Goal: Transaction & Acquisition: Purchase product/service

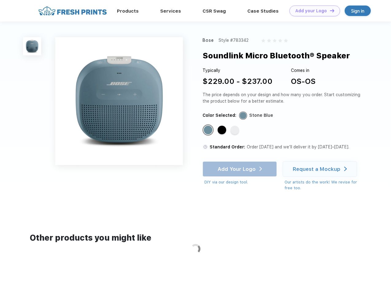
click at [312, 11] on link "Add your Logo Design Tool" at bounding box center [314, 11] width 51 height 11
click at [0, 0] on div "Design Tool" at bounding box center [0, 0] width 0 height 0
click at [329, 10] on link "Add your Logo Design Tool" at bounding box center [314, 11] width 51 height 11
click at [32, 46] on img at bounding box center [32, 46] width 18 height 18
click at [209, 130] on div "Standard Color" at bounding box center [208, 130] width 9 height 9
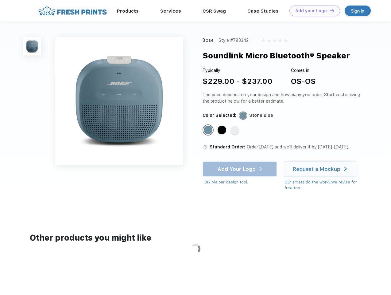
click at [223, 130] on div "Standard Color" at bounding box center [222, 130] width 9 height 9
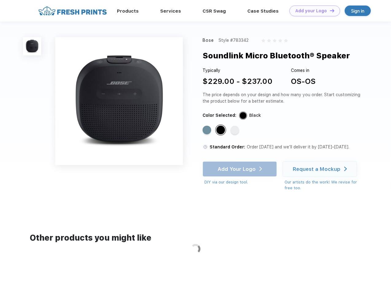
click at [235, 130] on div "Standard Color" at bounding box center [235, 130] width 9 height 9
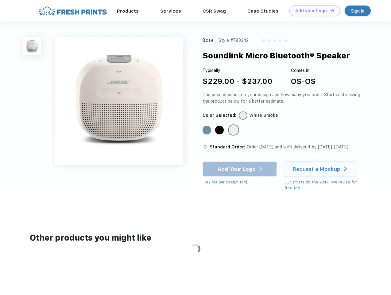
click at [240, 169] on div "Add Your Logo DIY via our design tool. Ah shoot! This product isn't up in our d…" at bounding box center [240, 173] width 74 height 24
click at [321, 169] on div "Request a Mockup" at bounding box center [317, 169] width 48 height 6
